Goal: Task Accomplishment & Management: Use online tool/utility

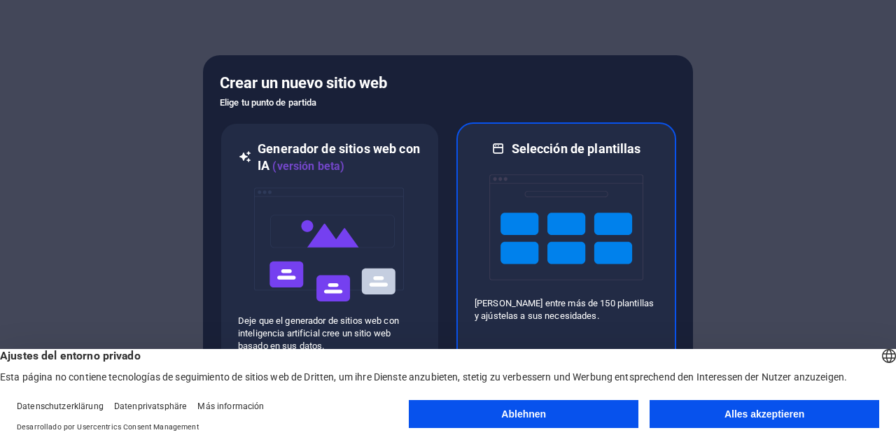
click at [516, 208] on img at bounding box center [566, 227] width 154 height 140
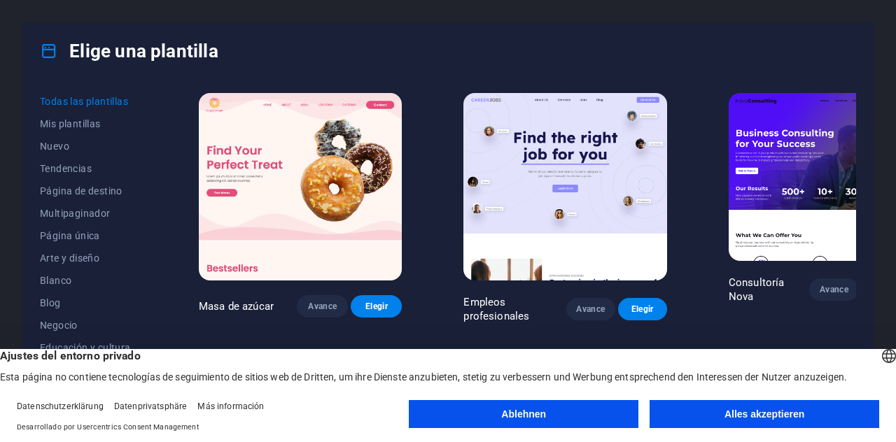
click at [550, 414] on button "Ablehnen" at bounding box center [524, 414] width 230 height 28
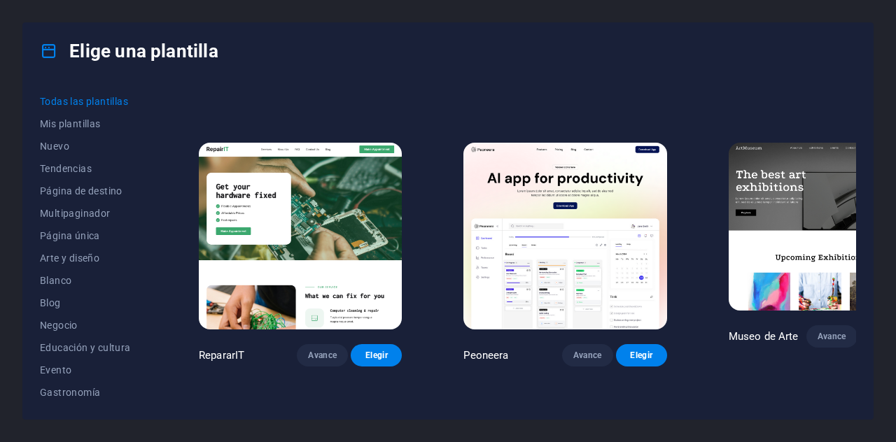
scroll to position [233, 0]
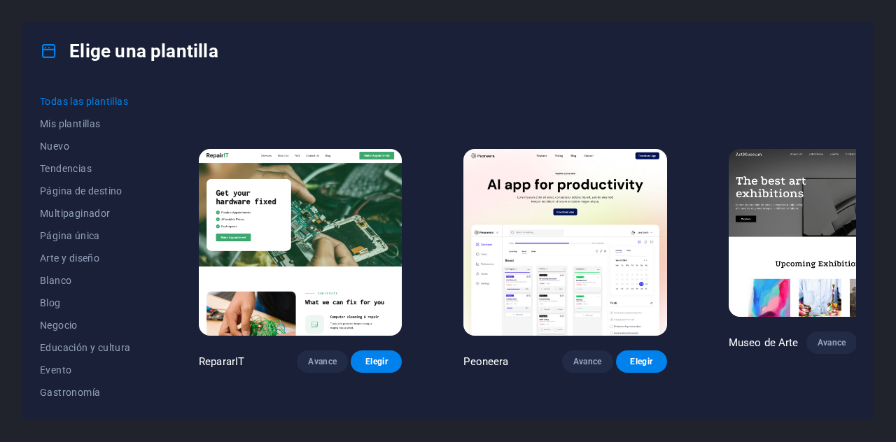
click at [871, 337] on span "Elegir" at bounding box center [885, 342] width 29 height 11
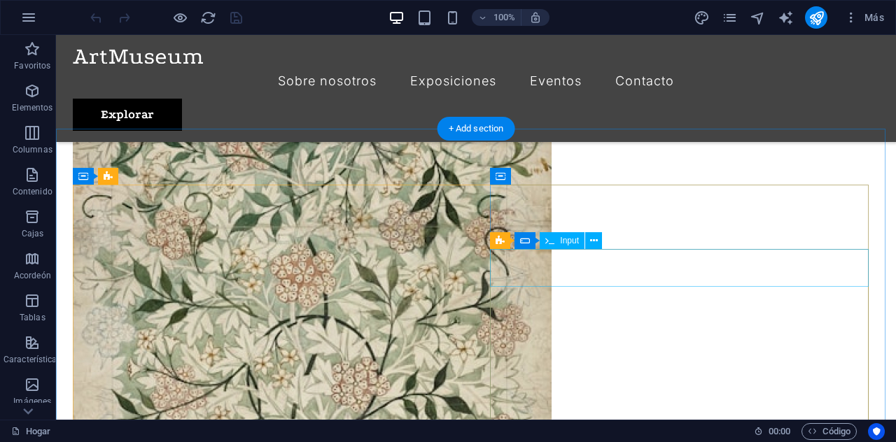
scroll to position [2998, 0]
